Goal: Information Seeking & Learning: Learn about a topic

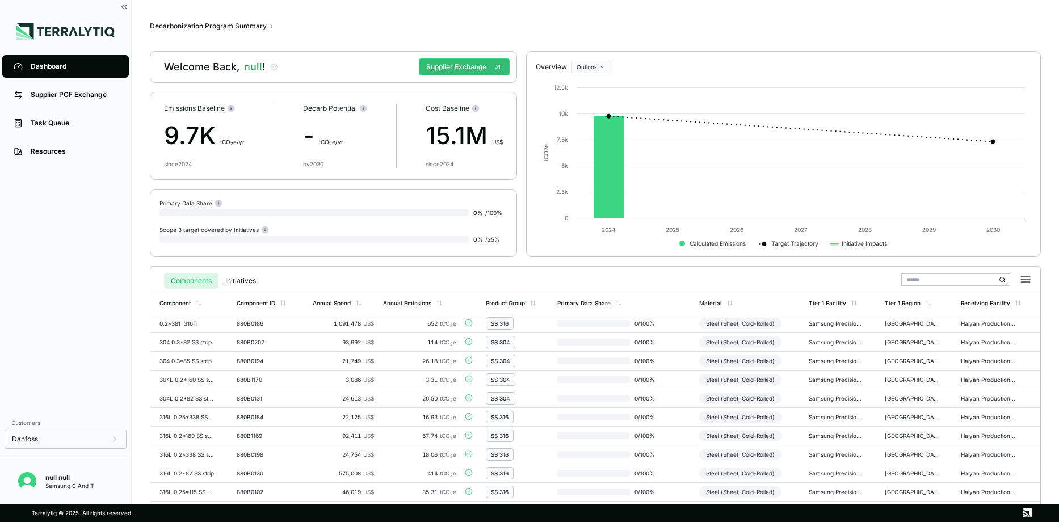
click at [67, 68] on div "Dashboard" at bounding box center [74, 66] width 87 height 9
click at [32, 127] on div "Task Queue" at bounding box center [74, 123] width 87 height 9
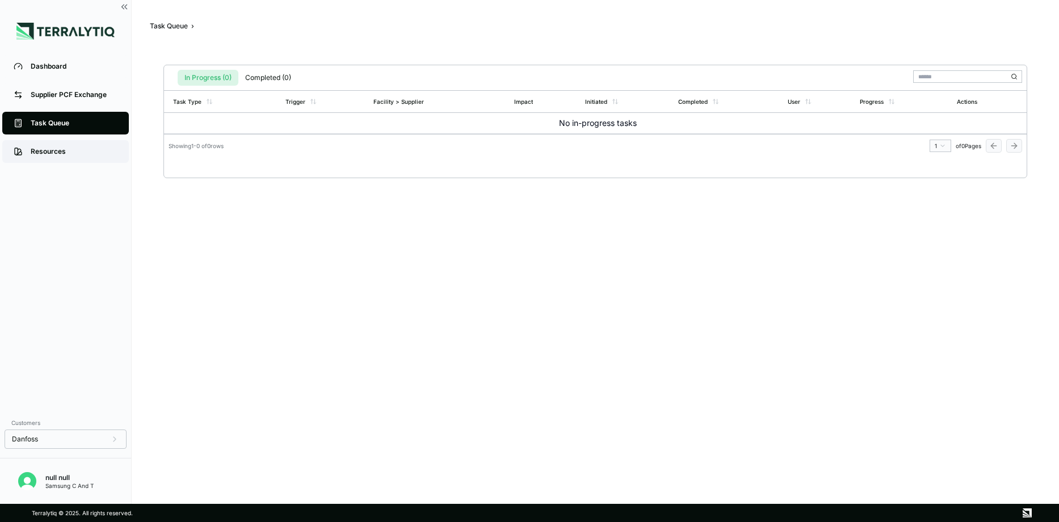
click at [54, 148] on div "Resources" at bounding box center [74, 151] width 87 height 9
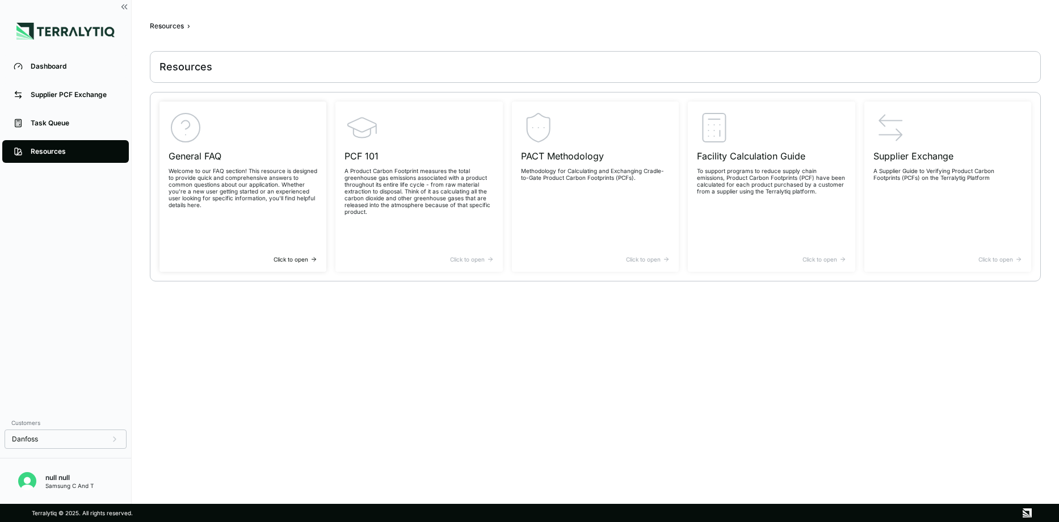
click at [186, 136] on icon at bounding box center [186, 128] width 34 height 34
click at [394, 192] on p "A Product Carbon Footprint measures the total greenhouse gas emissions associat…" at bounding box center [419, 191] width 149 height 48
click at [548, 171] on p "Methodology for Calculating and Exchanging Cradle-to-Gate Product Carbon Footpr…" at bounding box center [595, 174] width 149 height 14
click at [760, 174] on p "To support programs to reduce supply chain emissions, Product Carbon Footprints…" at bounding box center [771, 180] width 149 height 27
click at [290, 180] on p "Welcome to our FAQ section! This resource is designed to provide quick and comp…" at bounding box center [243, 187] width 149 height 41
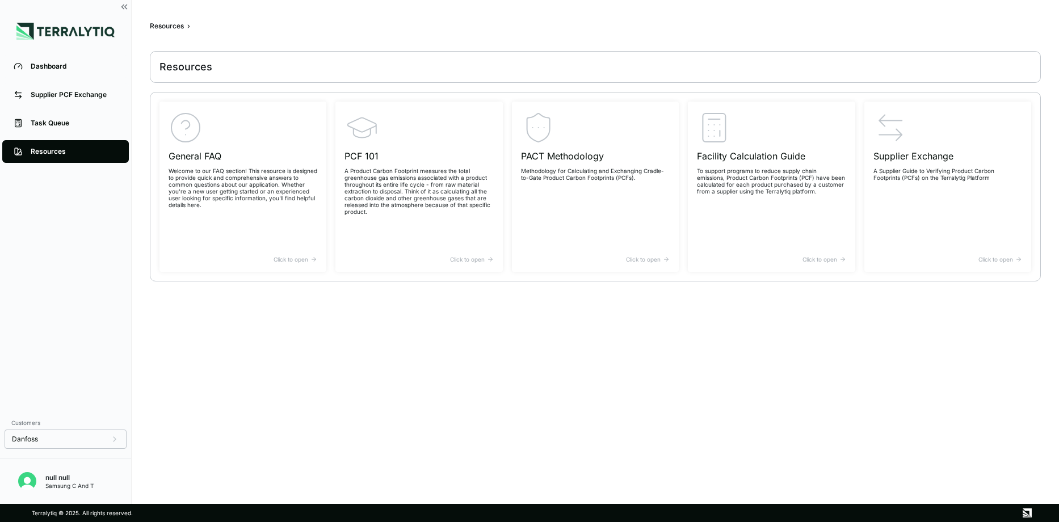
click at [681, 368] on main "Resources › Resources General FAQ Welcome to our FAQ section! This resource is …" at bounding box center [595, 256] width 891 height 468
